Goal: Information Seeking & Learning: Find specific fact

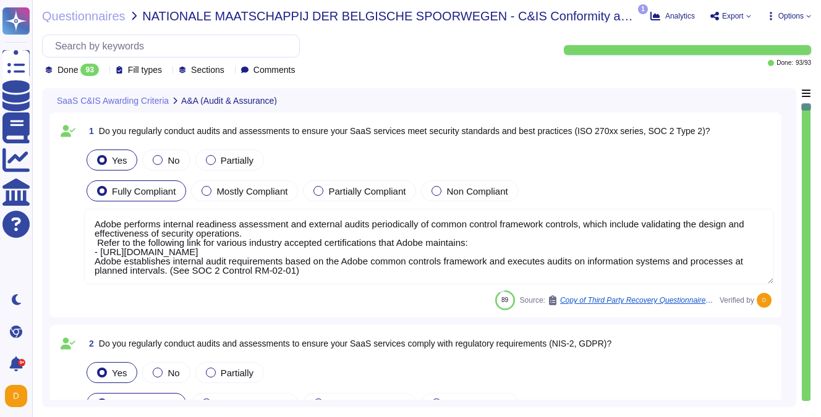
type textarea "Adobe performs internal readiness assessment and external audits periodically o…"
type textarea "Adobe performs internal readiness assessment audits on an annual basis, and int…"
type textarea "Adobe retains access logs for Adobe office’s and owned locations for 1 year. Lo…"
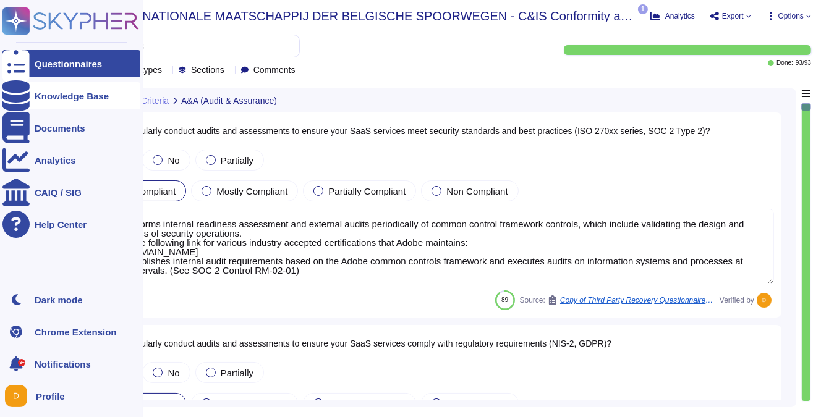
click at [28, 102] on div at bounding box center [15, 95] width 27 height 27
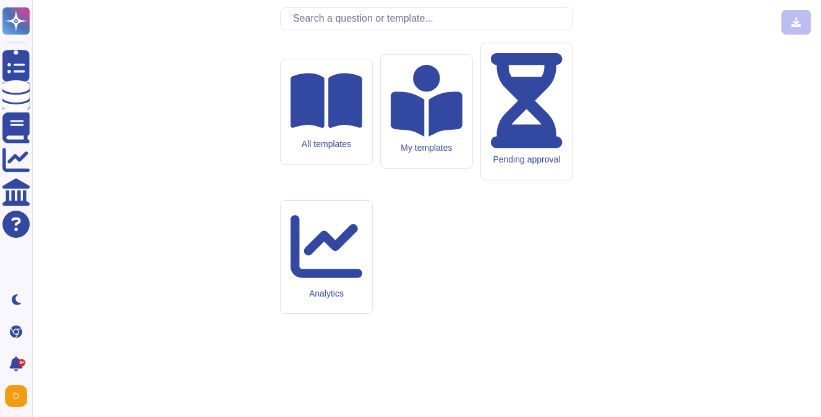
click at [313, 30] on input "text" at bounding box center [430, 19] width 286 height 22
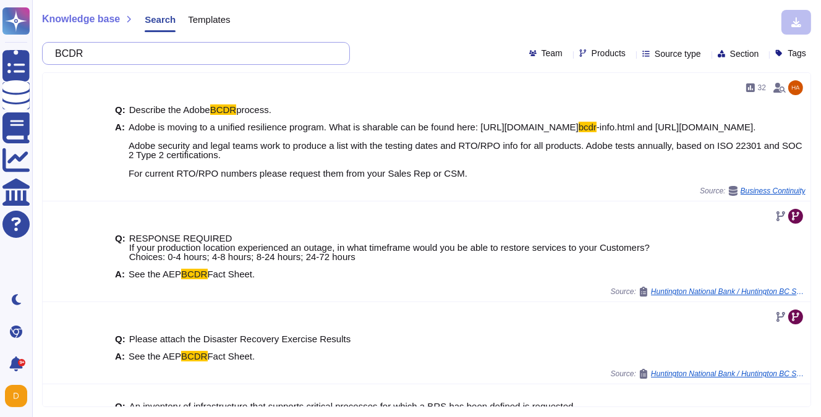
click at [159, 51] on input "BCDR" at bounding box center [193, 54] width 288 height 22
paste input "We are (name of company), located at (address of company) maintains a Business …"
click at [159, 51] on input "BCDR" at bounding box center [193, 54] width 288 height 22
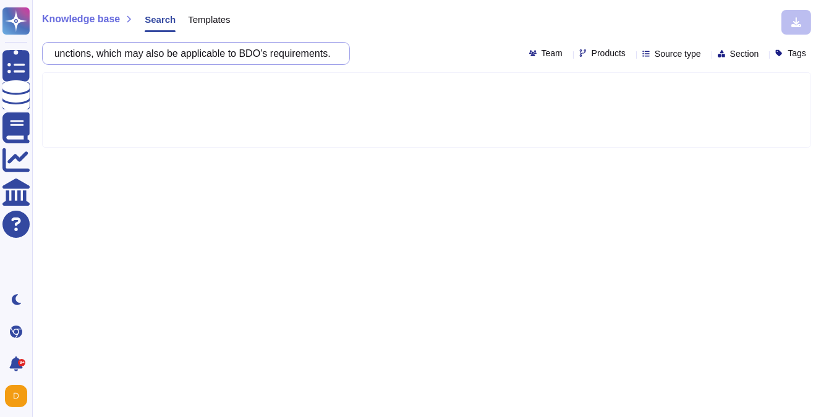
paste input "We are (name of company), located at (address of company) maintains a Business …"
type input "We are (name of company), located at (address of company) maintains a Business …"
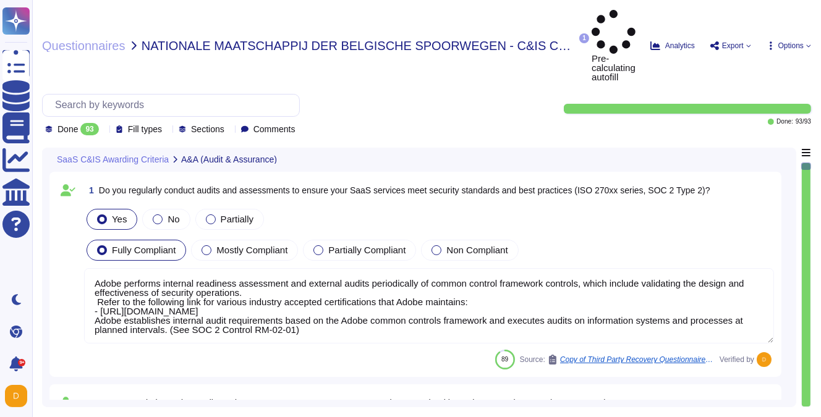
type textarea "Adobe performs internal readiness assessment and external audits periodically o…"
type textarea "Adobe performs internal readiness assessment audits on an annual basis, and int…"
type textarea "Adobe retains access logs for Adobe office’s and owned locations for 1 year. Lo…"
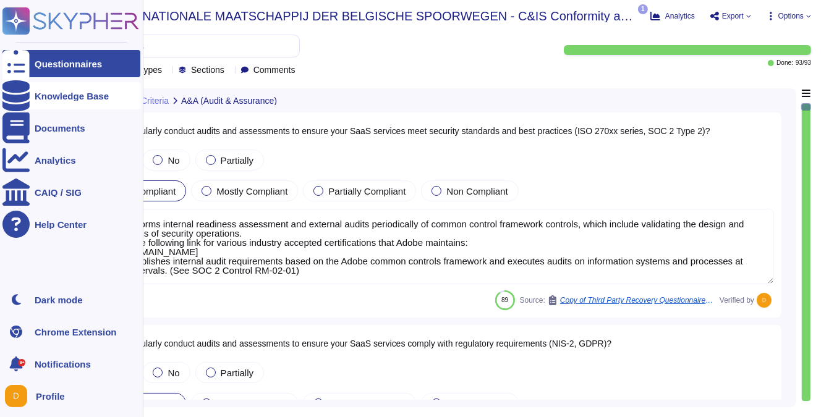
click at [23, 91] on div at bounding box center [15, 95] width 27 height 27
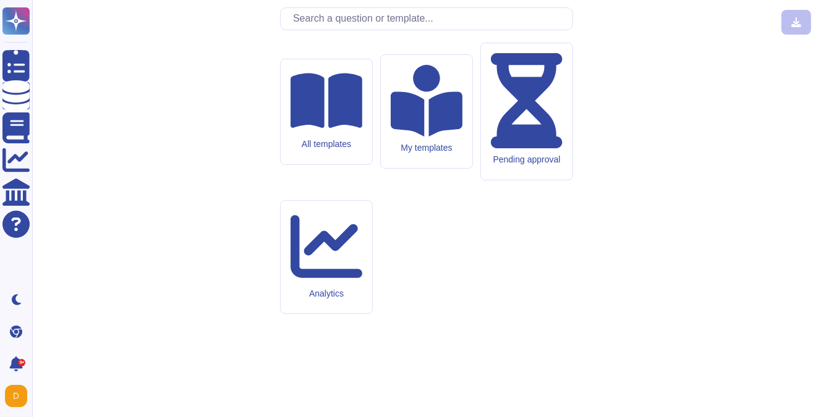
click at [338, 30] on input "text" at bounding box center [430, 19] width 286 height 22
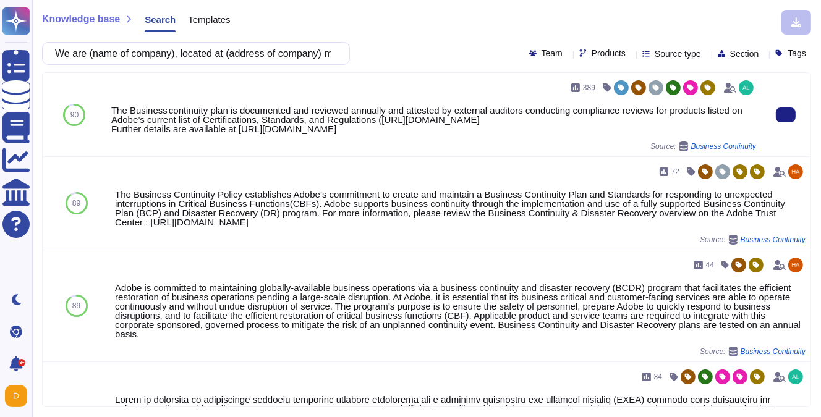
drag, startPoint x: 113, startPoint y: 140, endPoint x: 682, endPoint y: 140, distance: 569.9
click at [682, 134] on div "The Business continuity plan is documented and reviewed annually and attested b…" at bounding box center [433, 120] width 645 height 28
copy div "[URL][DOMAIN_NAME]"
drag, startPoint x: 113, startPoint y: 109, endPoint x: 678, endPoint y: 142, distance: 565.9
click at [678, 134] on div "The Business continuity plan is documented and reviewed annually and attested b…" at bounding box center [433, 120] width 645 height 28
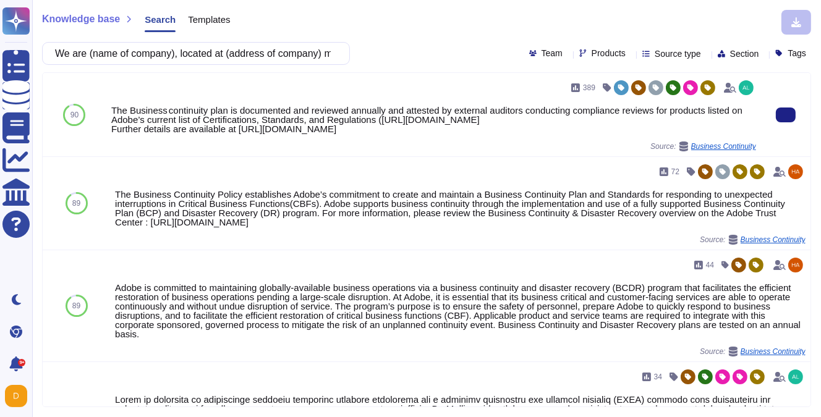
copy div "The Business continuity plan is documented and reviewed annually and attested b…"
click at [229, 143] on div "389 The Business continuity plan is documented and reviewed annually and attest…" at bounding box center [433, 115] width 645 height 74
click at [788, 122] on button at bounding box center [786, 115] width 20 height 15
